Goal: Task Accomplishment & Management: Complete application form

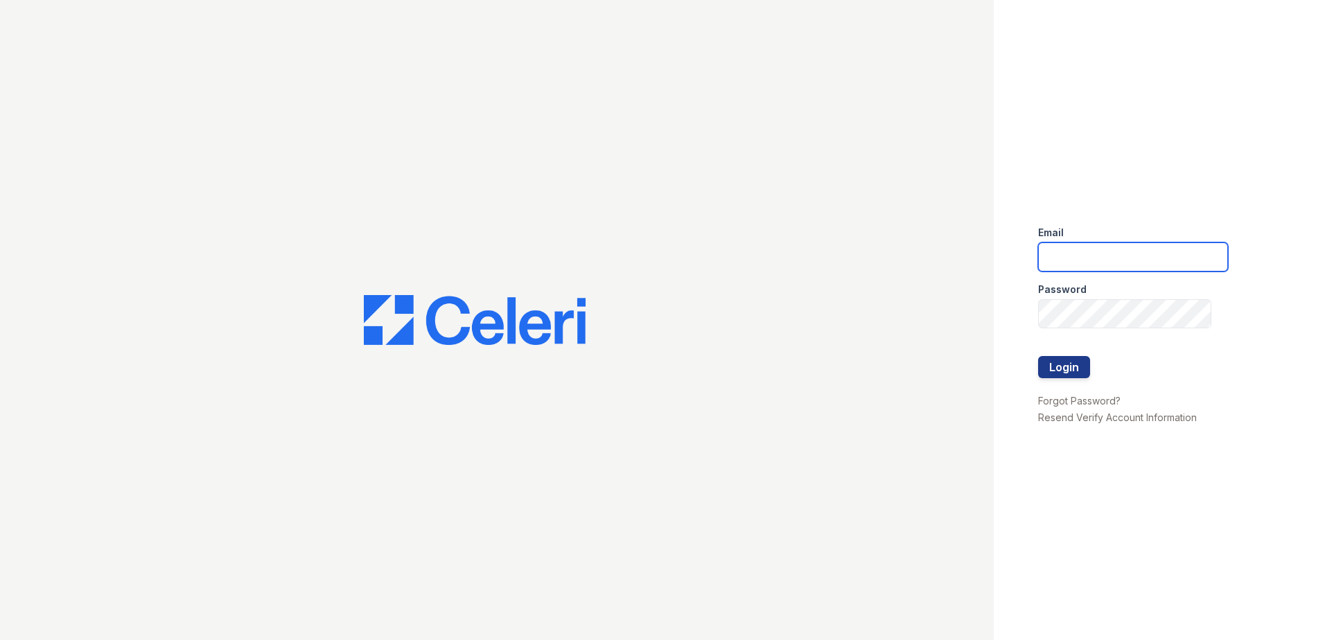
click at [1077, 248] on input "email" at bounding box center [1133, 257] width 190 height 29
type input "[EMAIL_ADDRESS][DOMAIN_NAME]"
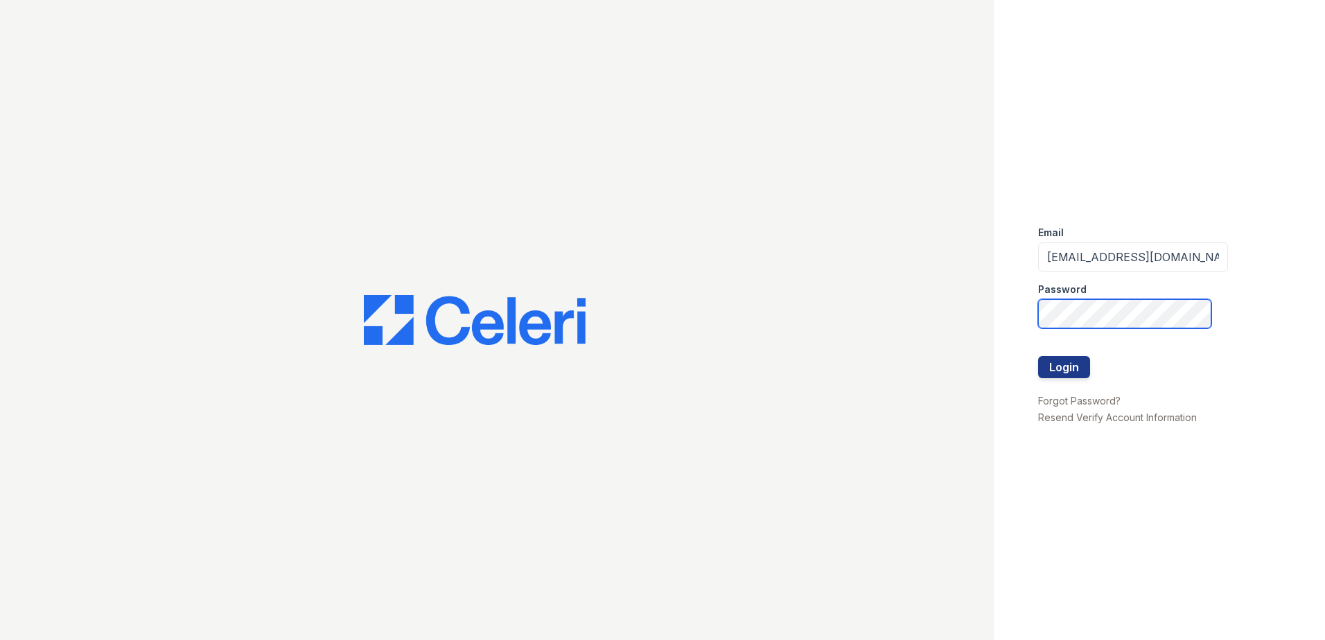
click at [1038, 356] on button "Login" at bounding box center [1064, 367] width 52 height 22
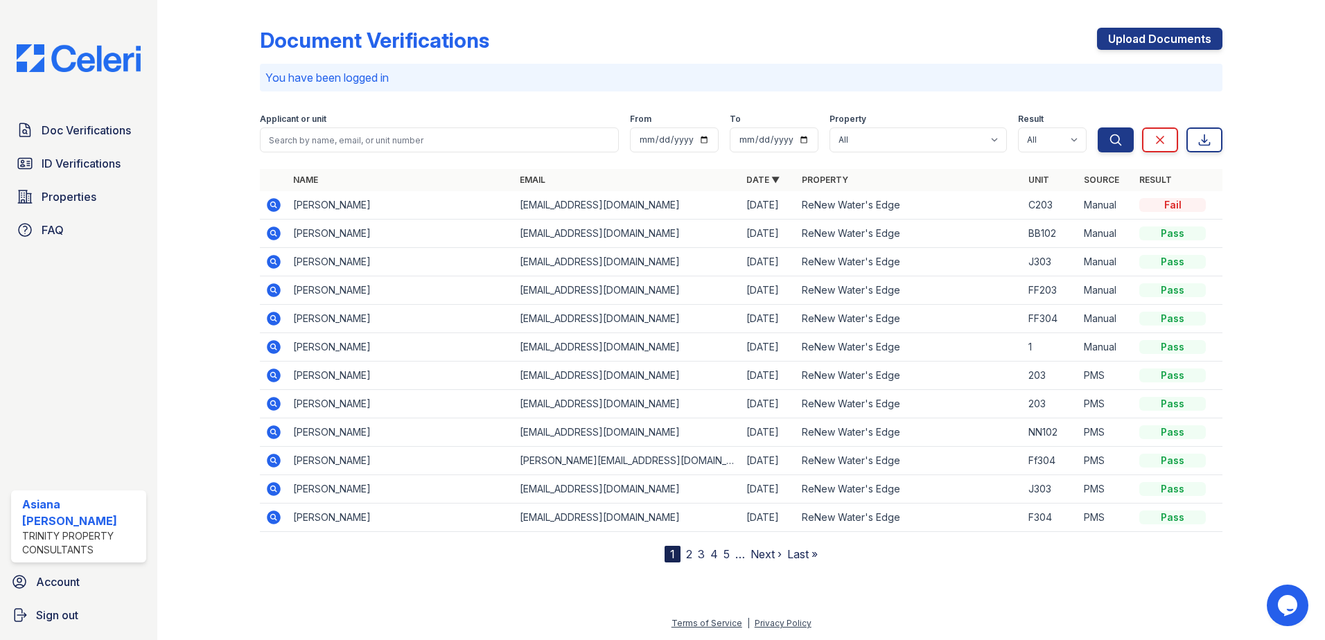
click at [274, 199] on icon at bounding box center [274, 205] width 14 height 14
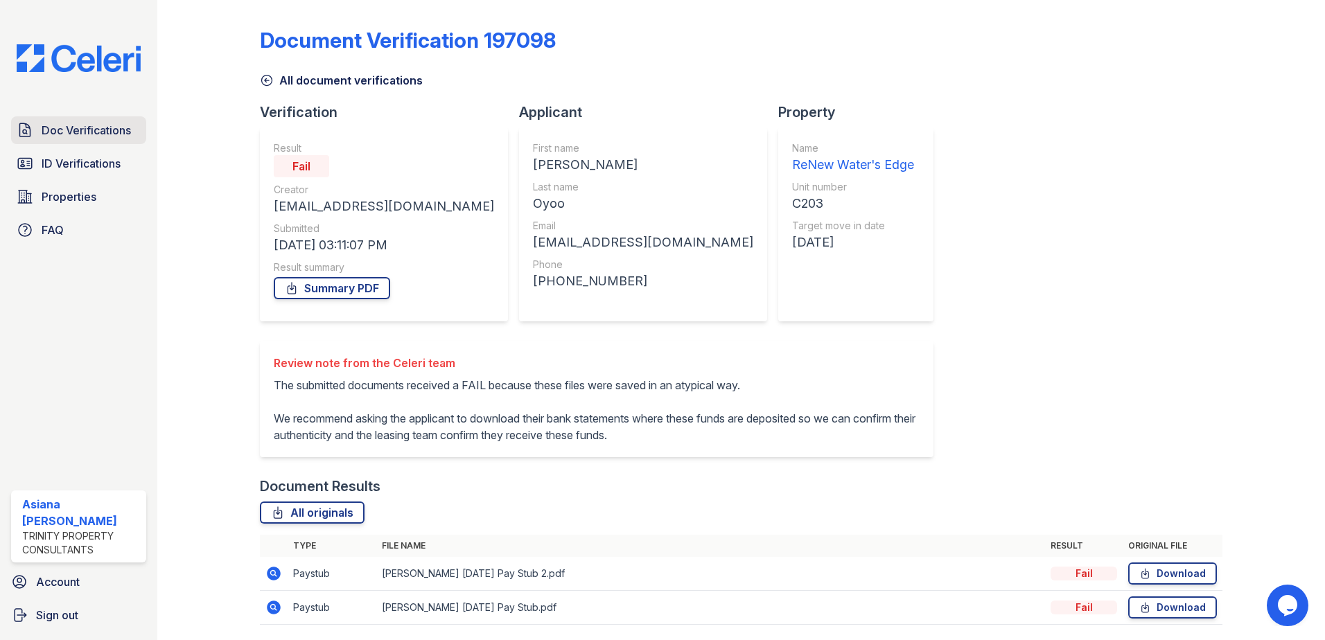
click at [116, 123] on span "Doc Verifications" at bounding box center [86, 130] width 89 height 17
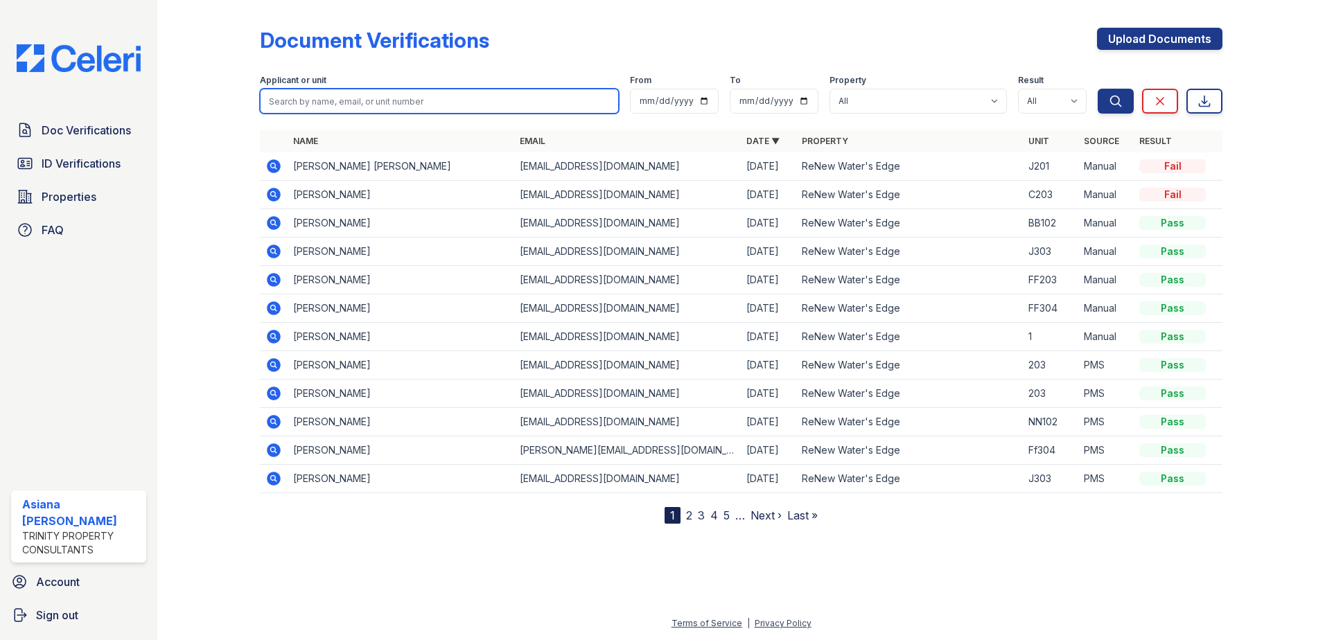
click at [396, 100] on input "search" at bounding box center [439, 101] width 359 height 25
type input "john oyoo"
click at [274, 191] on icon at bounding box center [274, 195] width 14 height 14
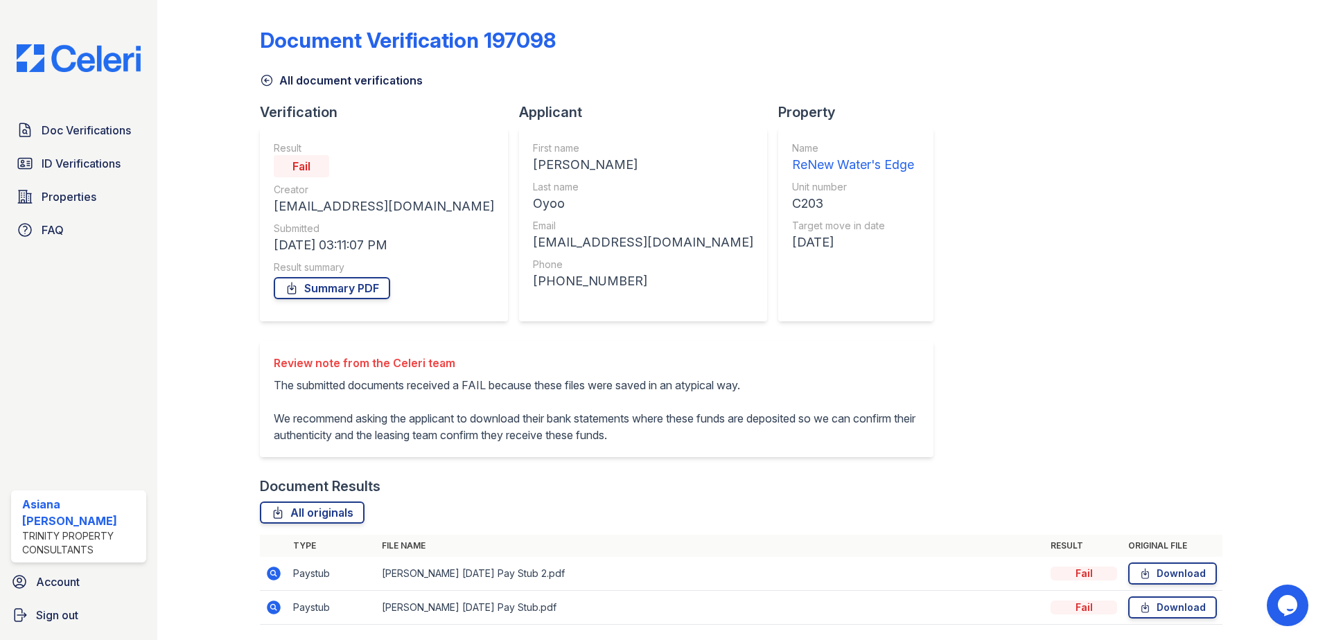
scroll to position [69, 0]
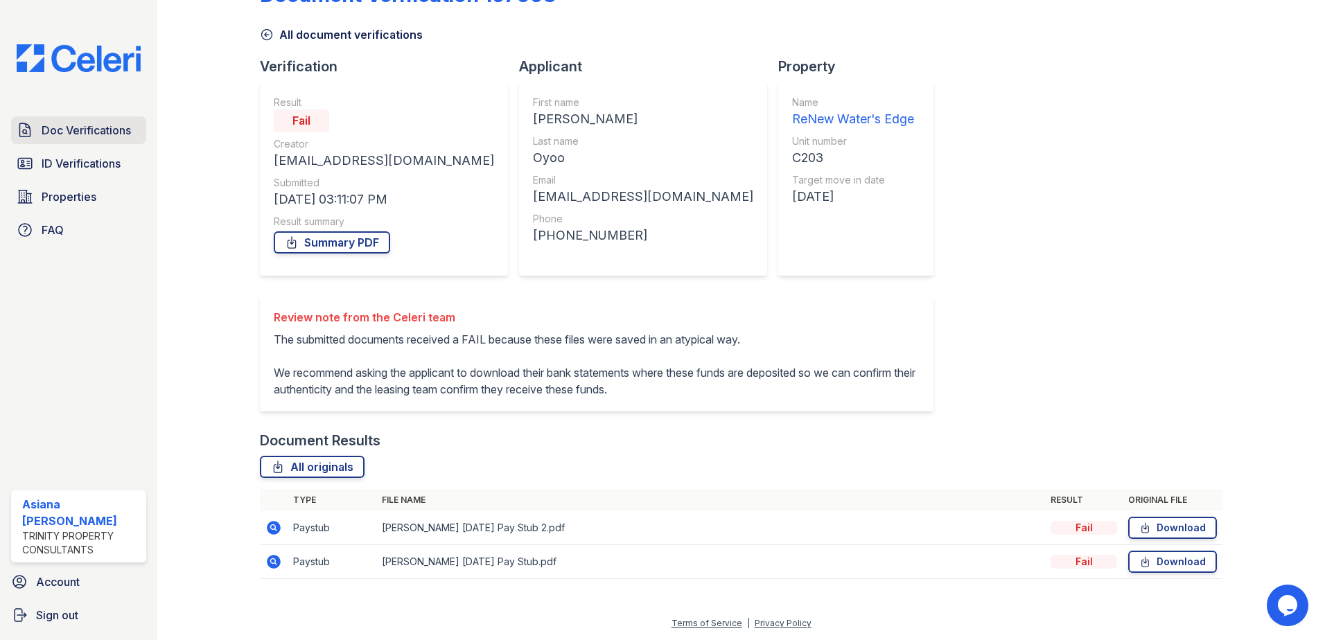
click at [100, 138] on span "Doc Verifications" at bounding box center [86, 130] width 89 height 17
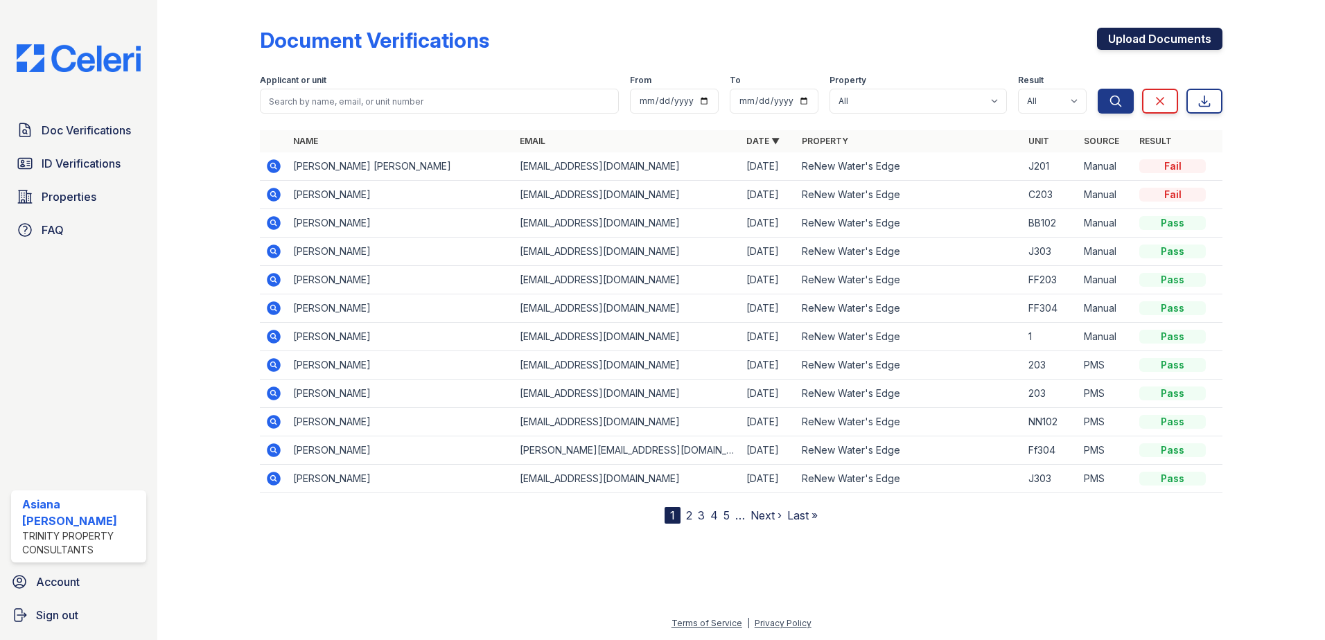
click at [1139, 41] on link "Upload Documents" at bounding box center [1159, 39] width 125 height 22
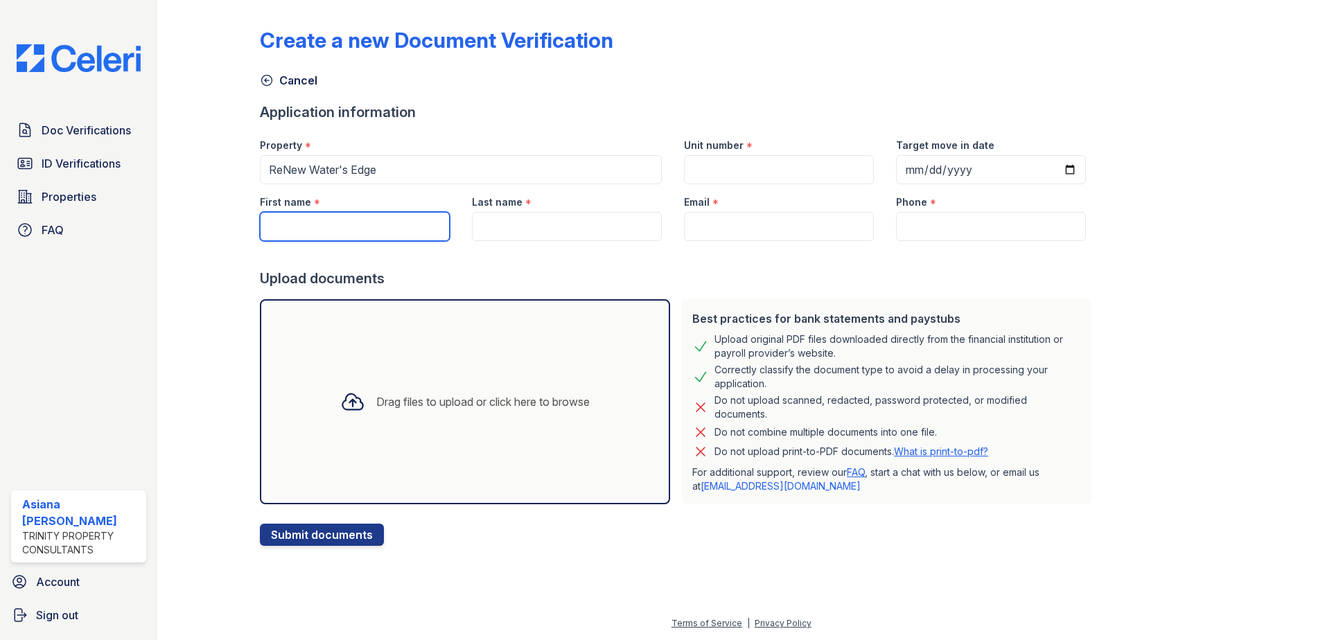
click at [322, 235] on input "First name" at bounding box center [355, 226] width 190 height 29
type input "[PERSON_NAME]"
type input "C203"
type input "2025-09-26"
type input "Oyoo"
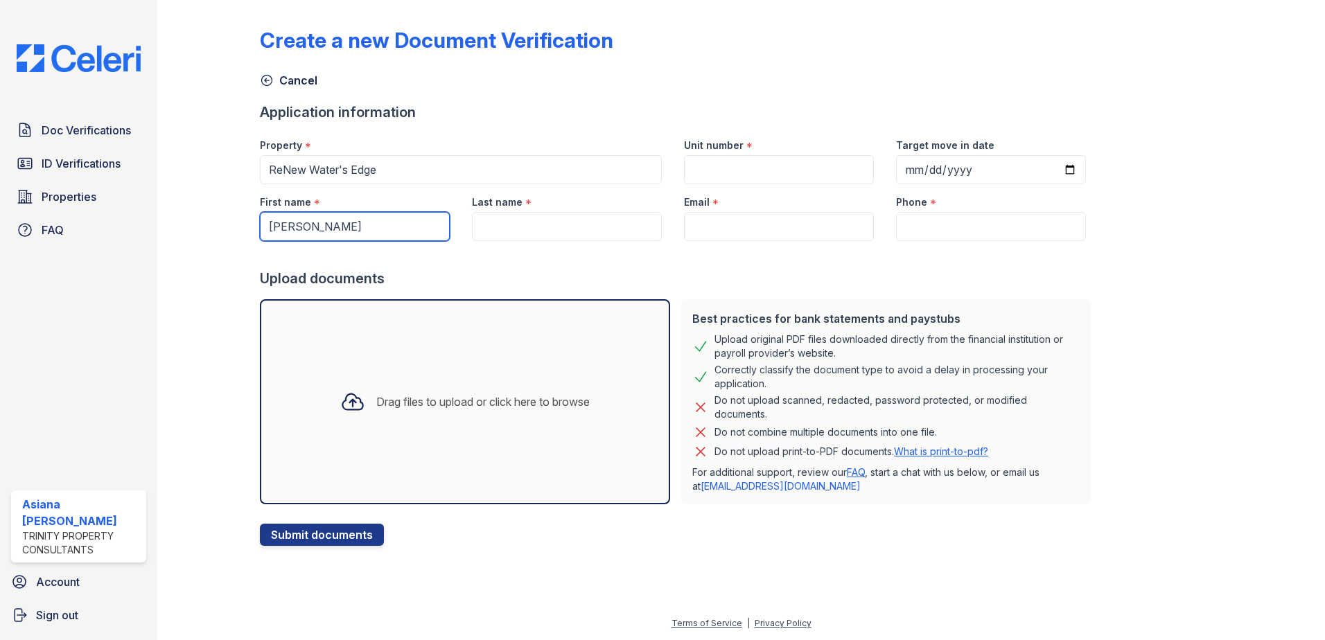
type input "[EMAIL_ADDRESS][DOMAIN_NAME]"
type input "206-973-9187"
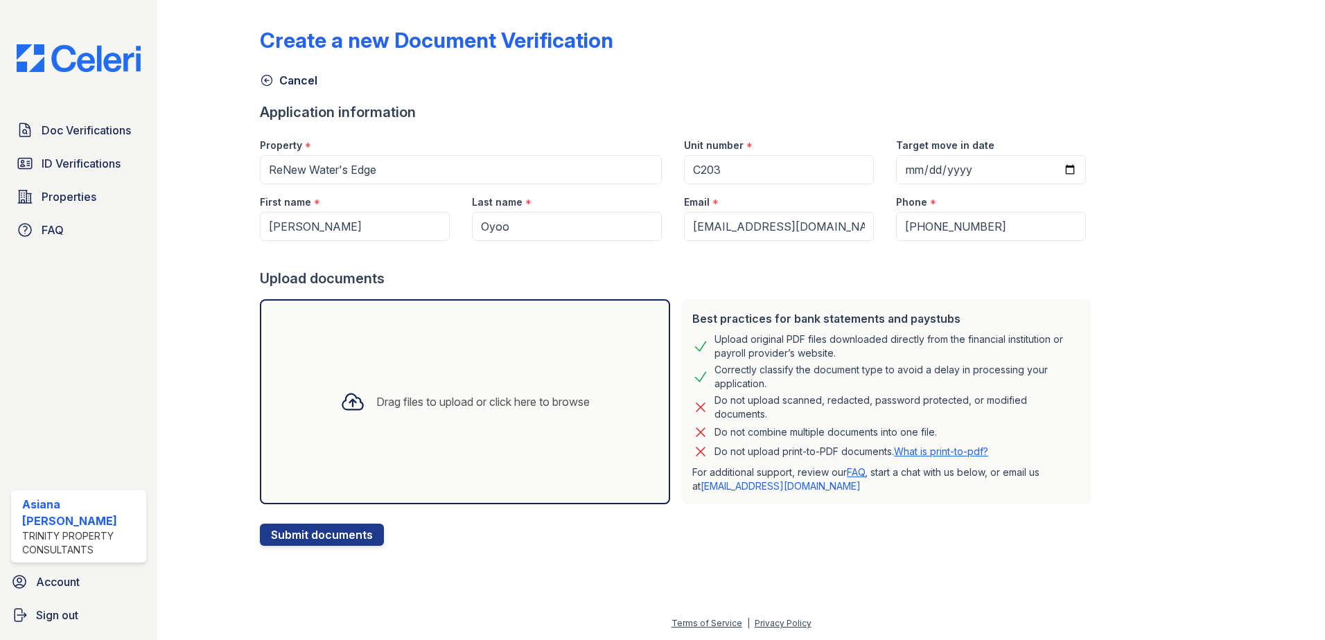
click at [428, 378] on div "Drag files to upload or click here to browse" at bounding box center [465, 401] width 410 height 205
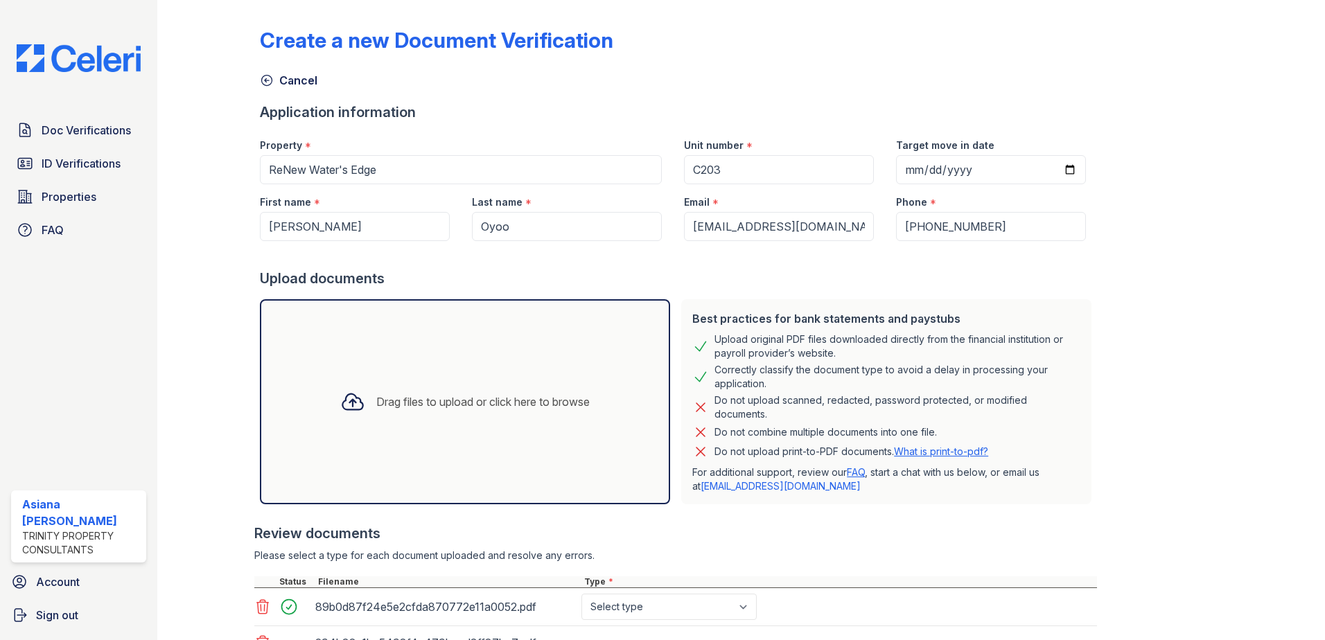
scroll to position [117, 0]
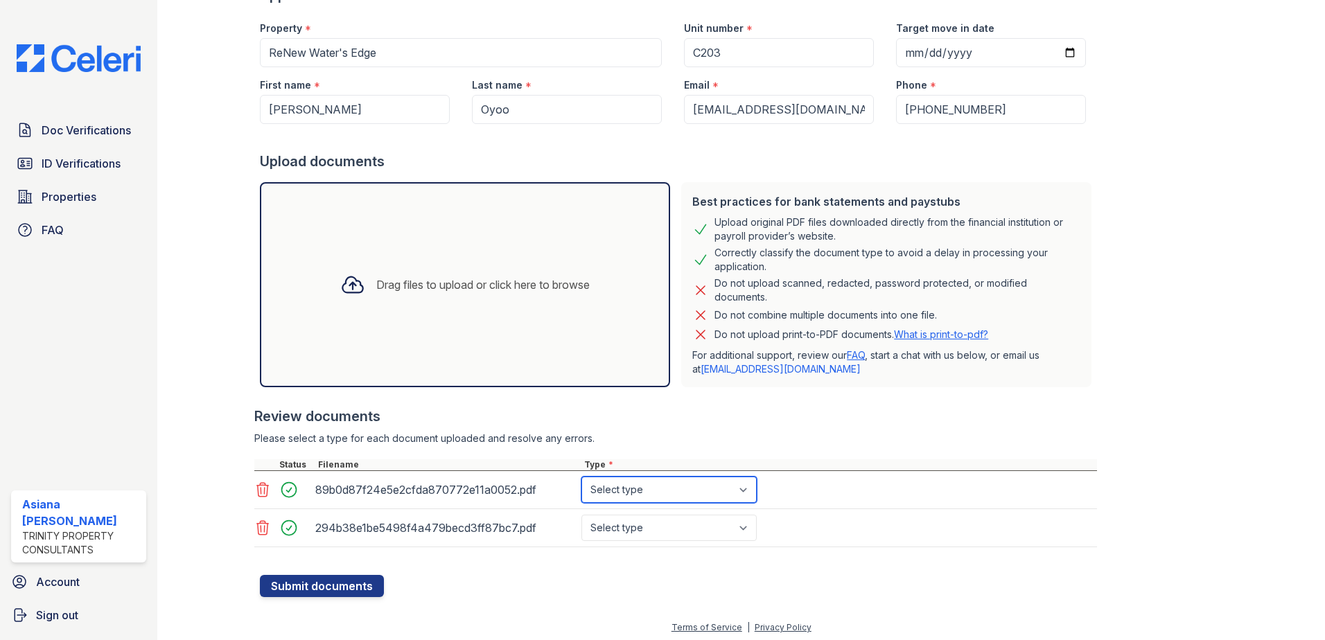
click at [661, 494] on select "Select type Paystub Bank Statement Offer Letter Tax Documents Benefit Award Let…" at bounding box center [669, 490] width 175 height 26
select select "paystub"
click at [582, 477] on select "Select type Paystub Bank Statement Offer Letter Tax Documents Benefit Award Let…" at bounding box center [669, 490] width 175 height 26
click at [681, 534] on select "Select type Paystub Bank Statement Offer Letter Tax Documents Benefit Award Let…" at bounding box center [669, 528] width 175 height 26
select select "paystub"
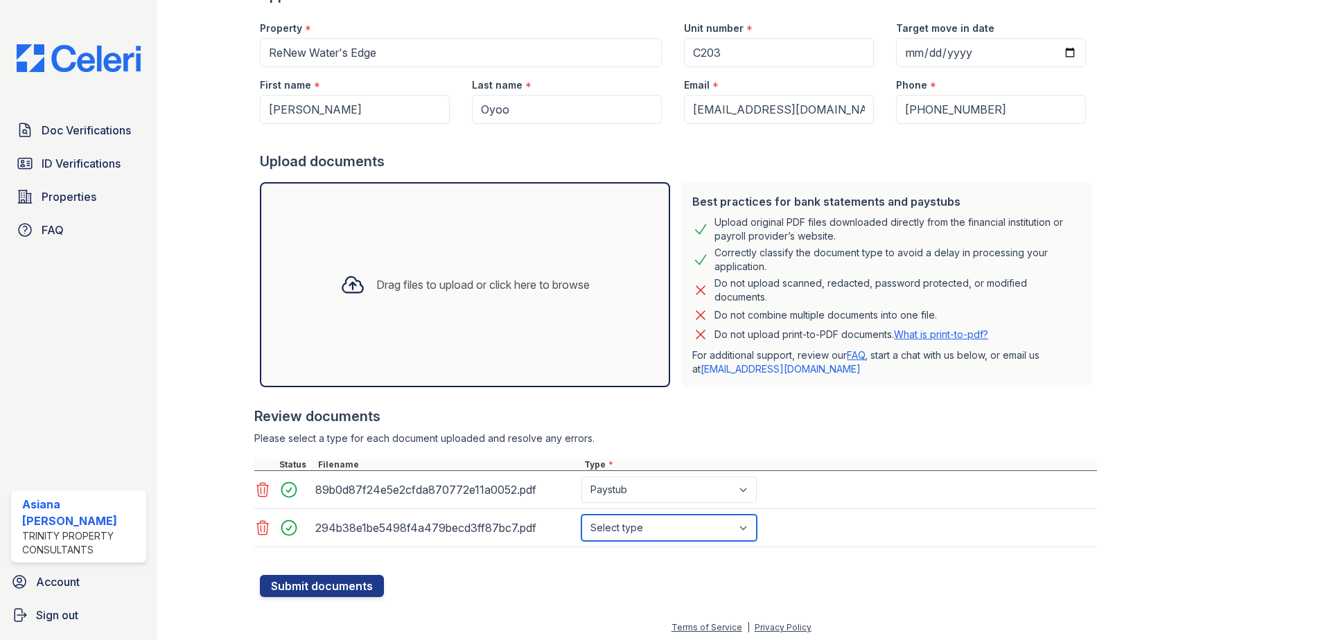
click at [582, 515] on select "Select type Paystub Bank Statement Offer Letter Tax Documents Benefit Award Let…" at bounding box center [669, 528] width 175 height 26
click at [326, 591] on button "Submit documents" at bounding box center [322, 586] width 124 height 22
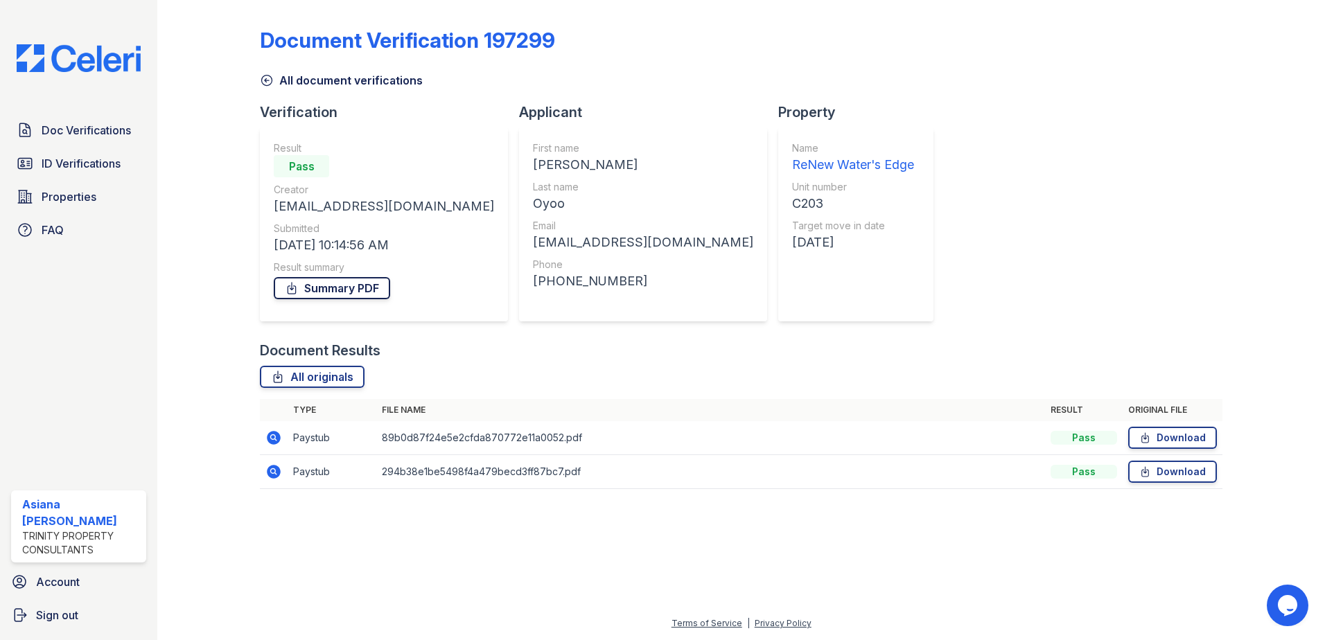
click at [313, 293] on link "Summary PDF" at bounding box center [332, 288] width 116 height 22
click at [91, 158] on span "ID Verifications" at bounding box center [81, 163] width 79 height 17
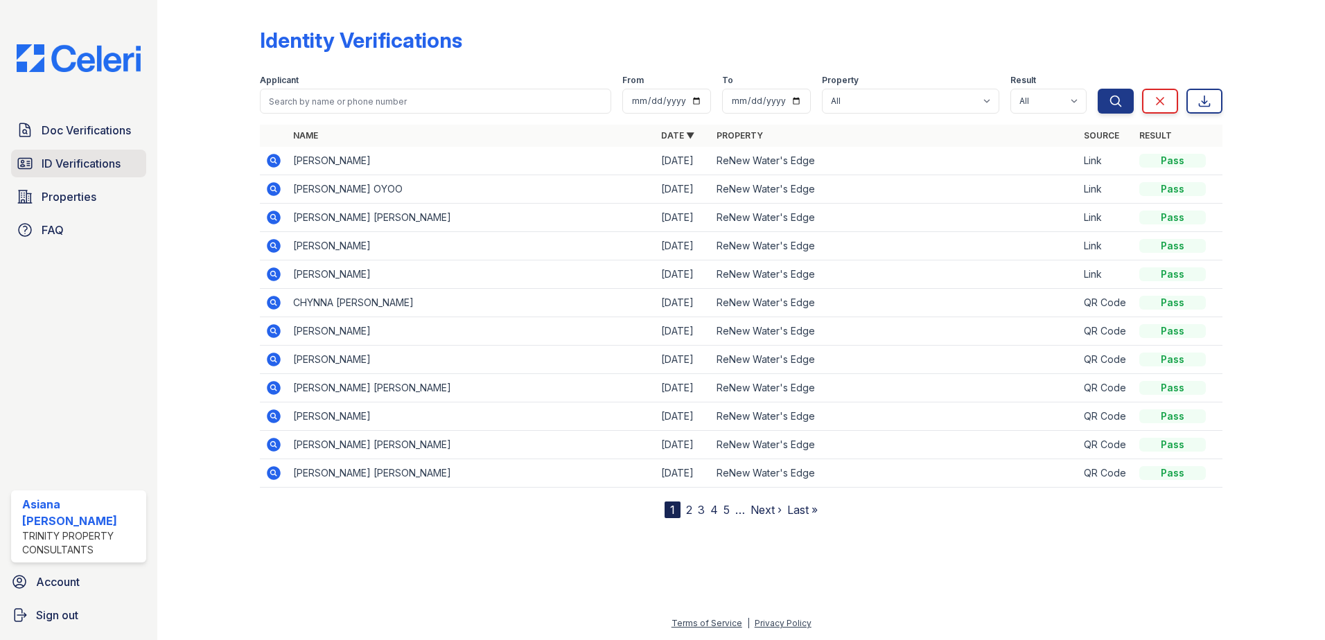
click at [113, 162] on span "ID Verifications" at bounding box center [81, 163] width 79 height 17
click at [85, 161] on span "ID Verifications" at bounding box center [81, 163] width 79 height 17
click at [64, 146] on div "Doc Verifications ID Verifications Properties FAQ" at bounding box center [79, 180] width 146 height 128
click at [64, 157] on span "ID Verifications" at bounding box center [81, 163] width 79 height 17
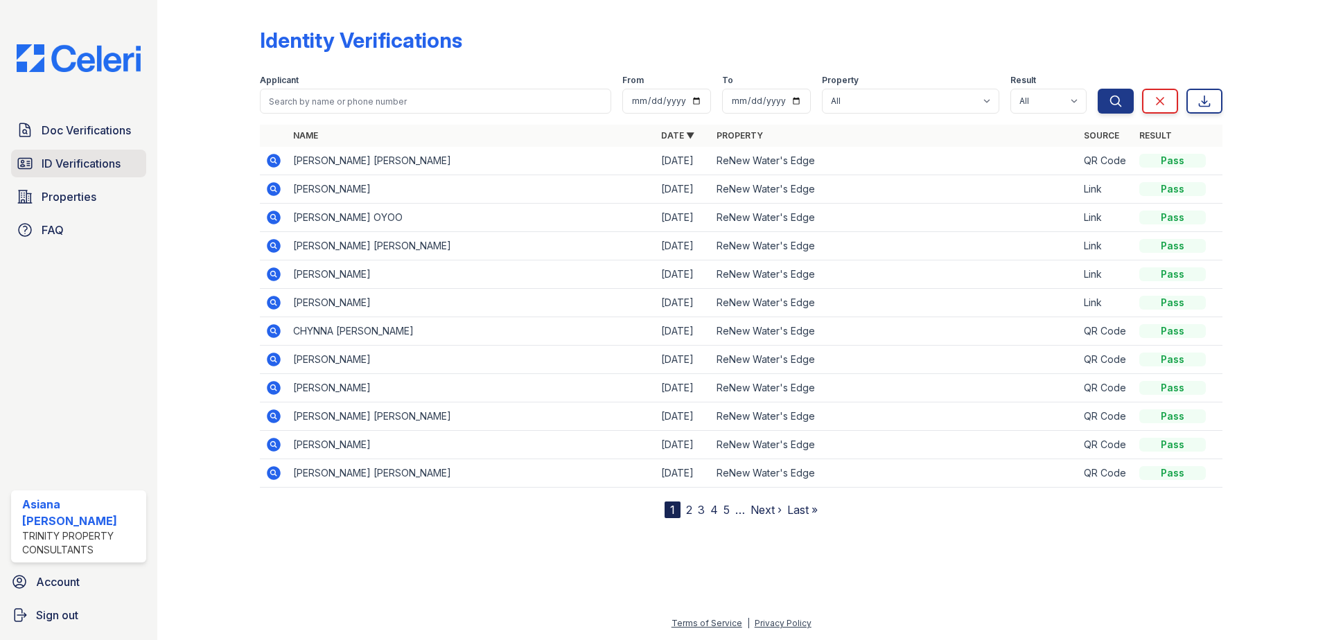
click at [58, 168] on span "ID Verifications" at bounding box center [81, 163] width 79 height 17
